Goal: Information Seeking & Learning: Learn about a topic

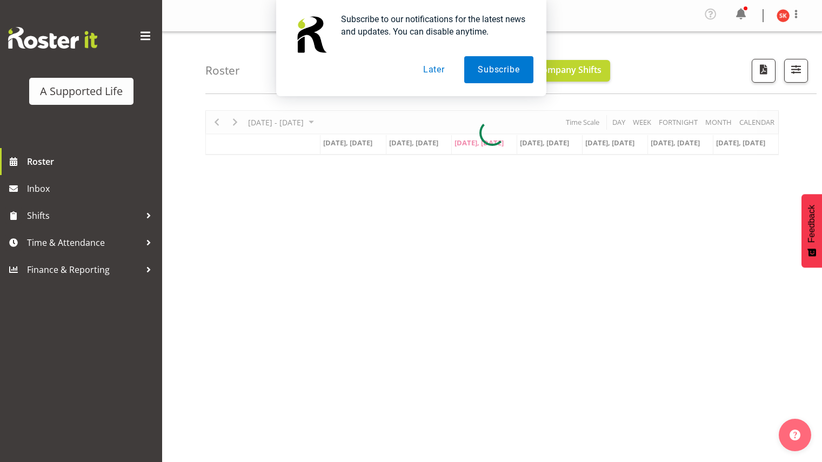
click at [435, 62] on button "Later" at bounding box center [434, 69] width 49 height 27
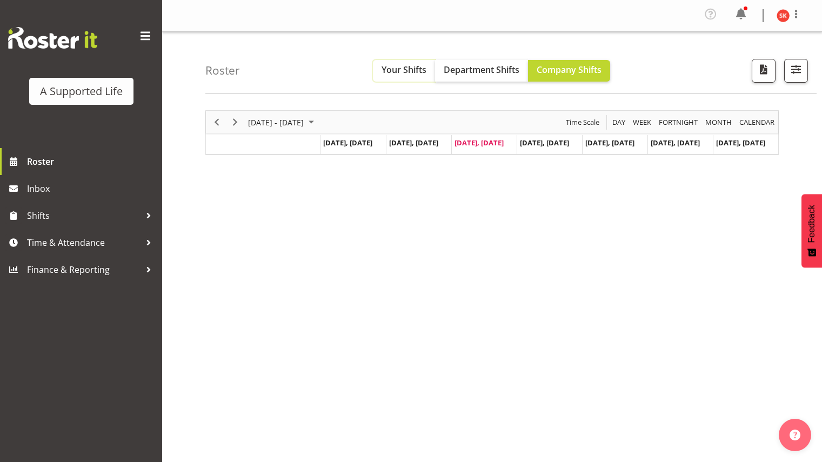
click at [395, 67] on span "Your Shifts" at bounding box center [404, 70] width 45 height 12
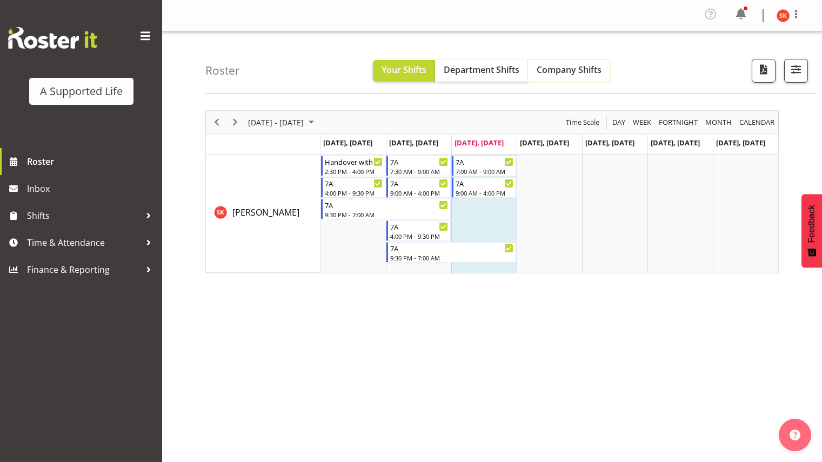
click at [553, 69] on span "Company Shifts" at bounding box center [569, 70] width 65 height 12
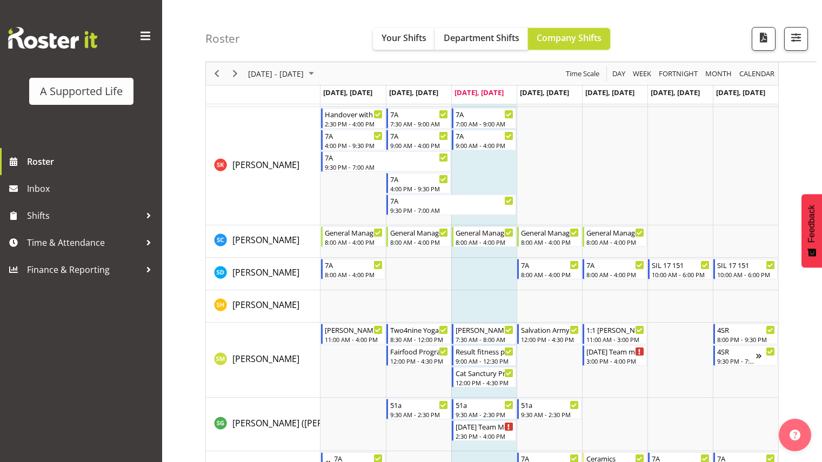
scroll to position [5222, 0]
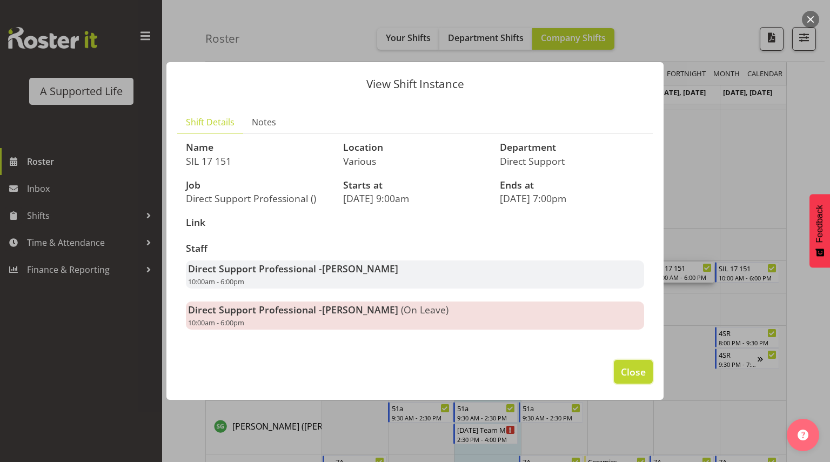
click at [636, 370] on span "Close" at bounding box center [633, 372] width 25 height 14
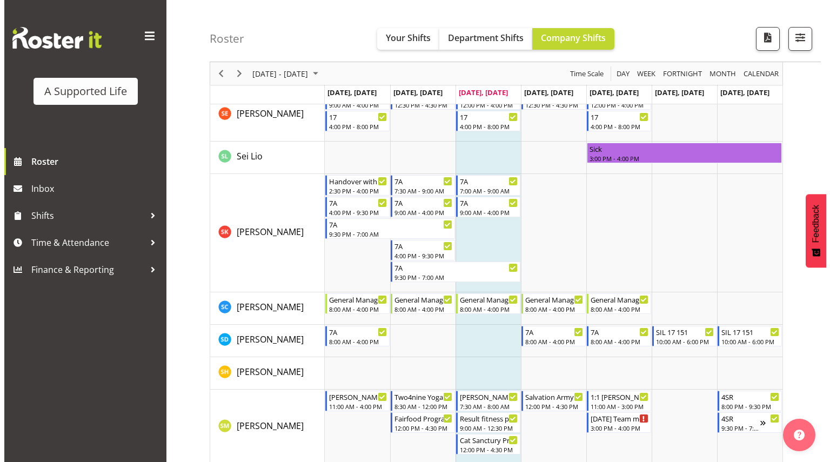
scroll to position [5157, 0]
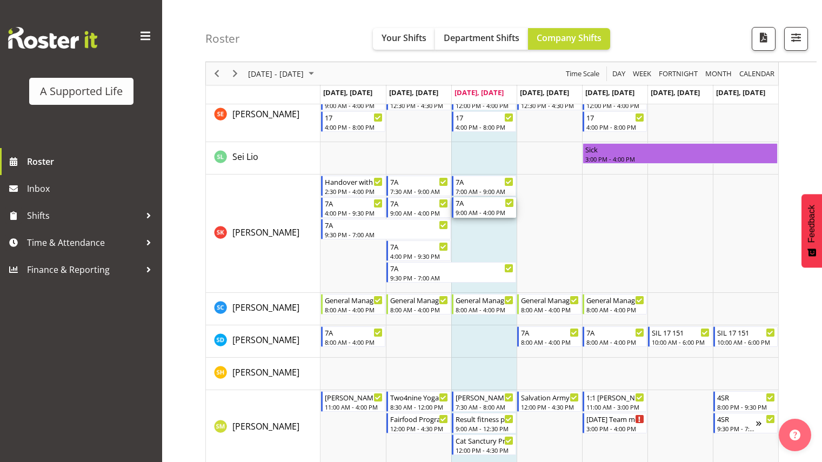
click at [457, 204] on div "7A" at bounding box center [485, 202] width 58 height 11
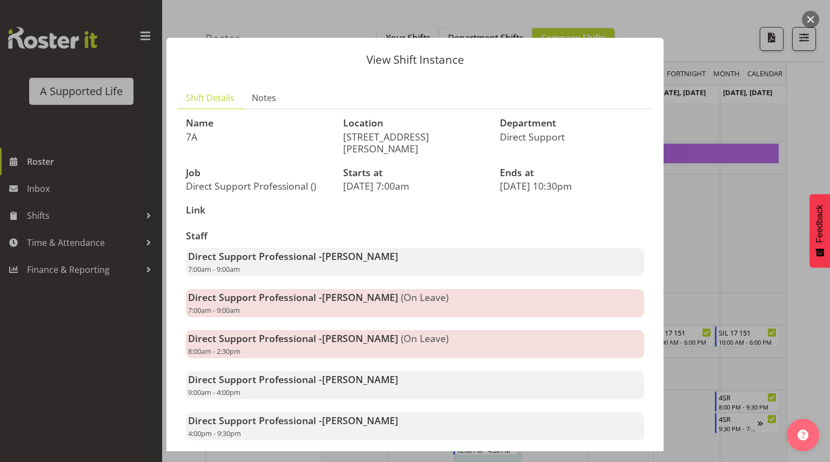
click at [351, 414] on span "[PERSON_NAME]" at bounding box center [360, 420] width 76 height 13
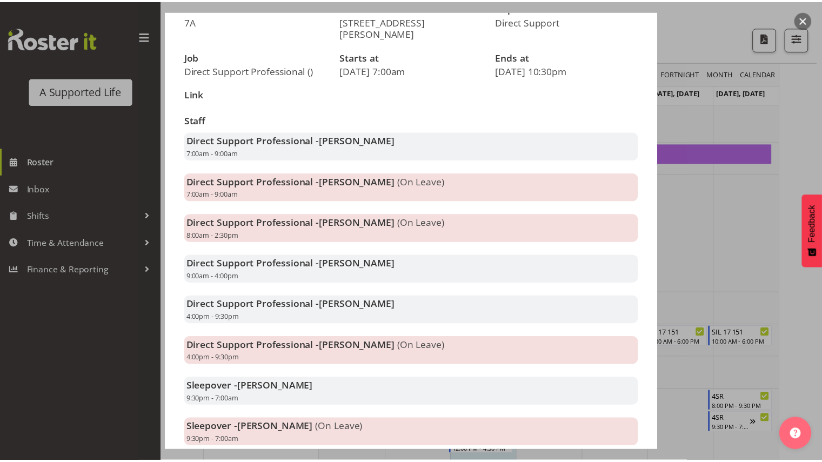
scroll to position [118, 0]
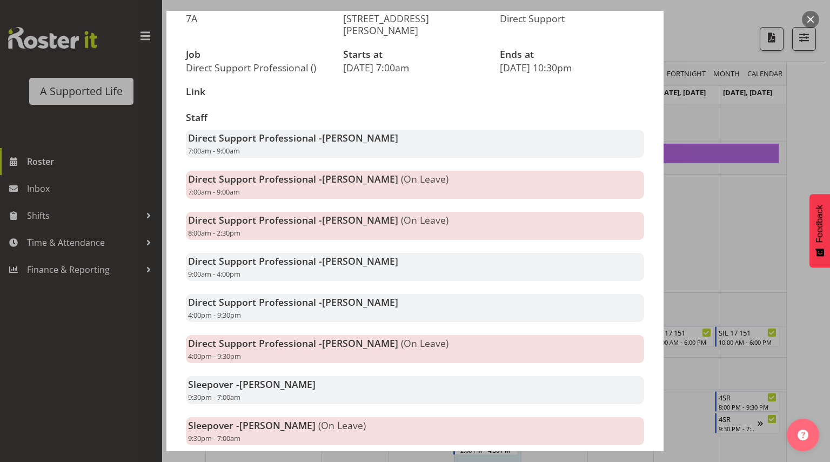
click at [810, 18] on button "button" at bounding box center [810, 19] width 17 height 17
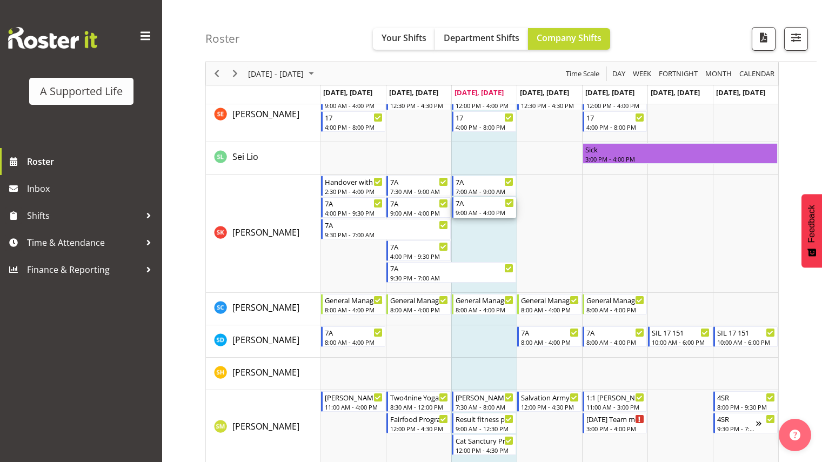
click at [472, 205] on div "7A" at bounding box center [485, 202] width 58 height 11
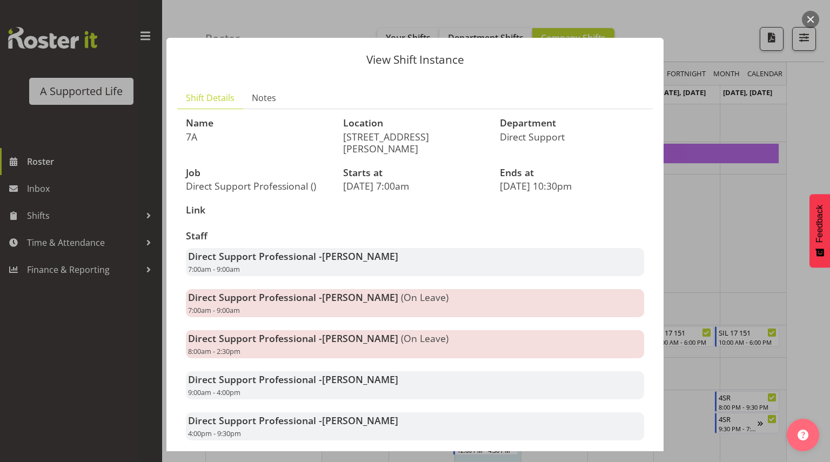
click at [810, 18] on button "button" at bounding box center [810, 19] width 17 height 17
